Goal: Task Accomplishment & Management: Manage account settings

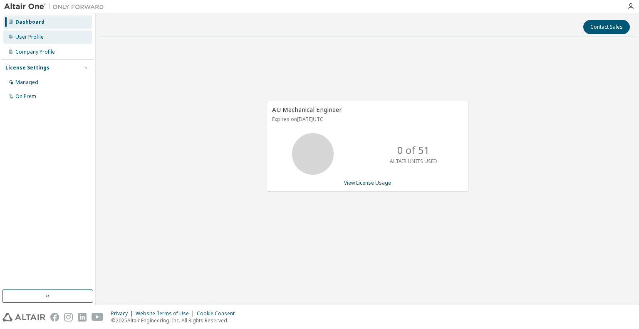
click at [28, 33] on div "User Profile" at bounding box center [47, 36] width 89 height 13
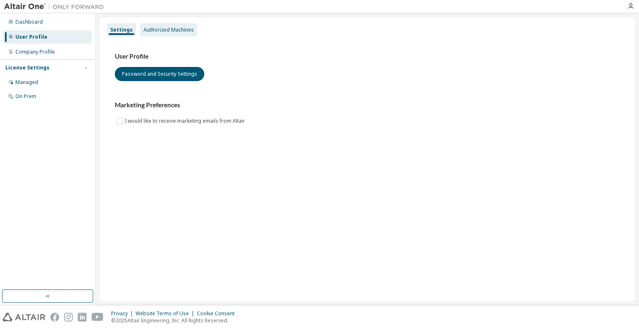
click at [186, 30] on div "Authorized Machines" at bounding box center [168, 30] width 50 height 7
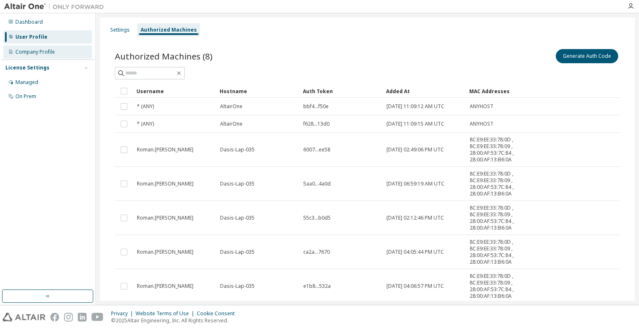
click at [41, 51] on div "Company Profile" at bounding box center [35, 52] width 40 height 7
